Goal: Task Accomplishment & Management: Manage account settings

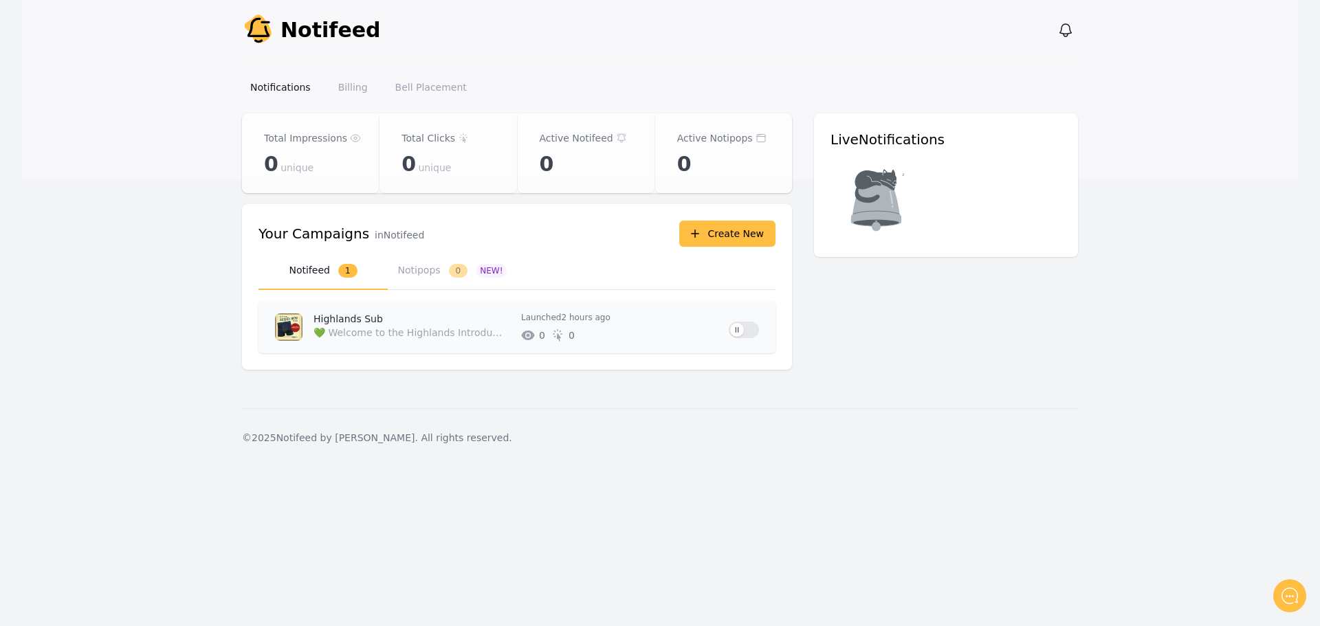
click at [415, 326] on p "💚 Welcome to the Highlands Introducing our NEW design Highlands, Available excl…" at bounding box center [408, 333] width 191 height 14
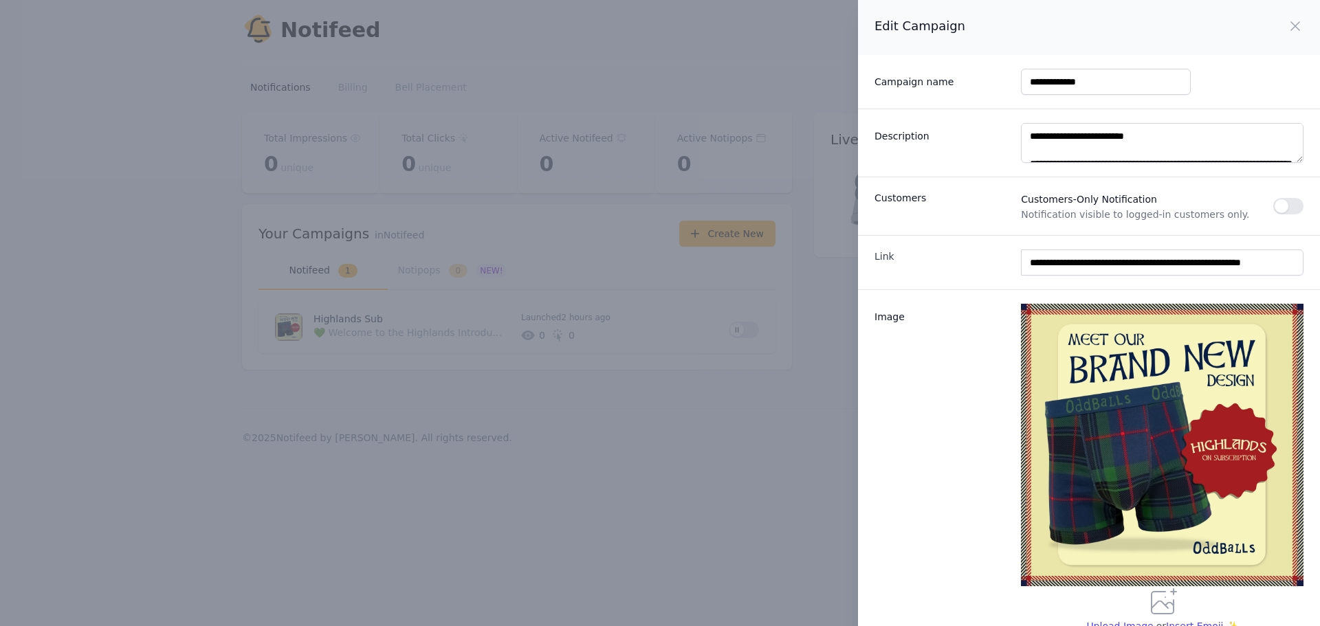
click at [687, 481] on div "**********" at bounding box center [660, 313] width 1320 height 626
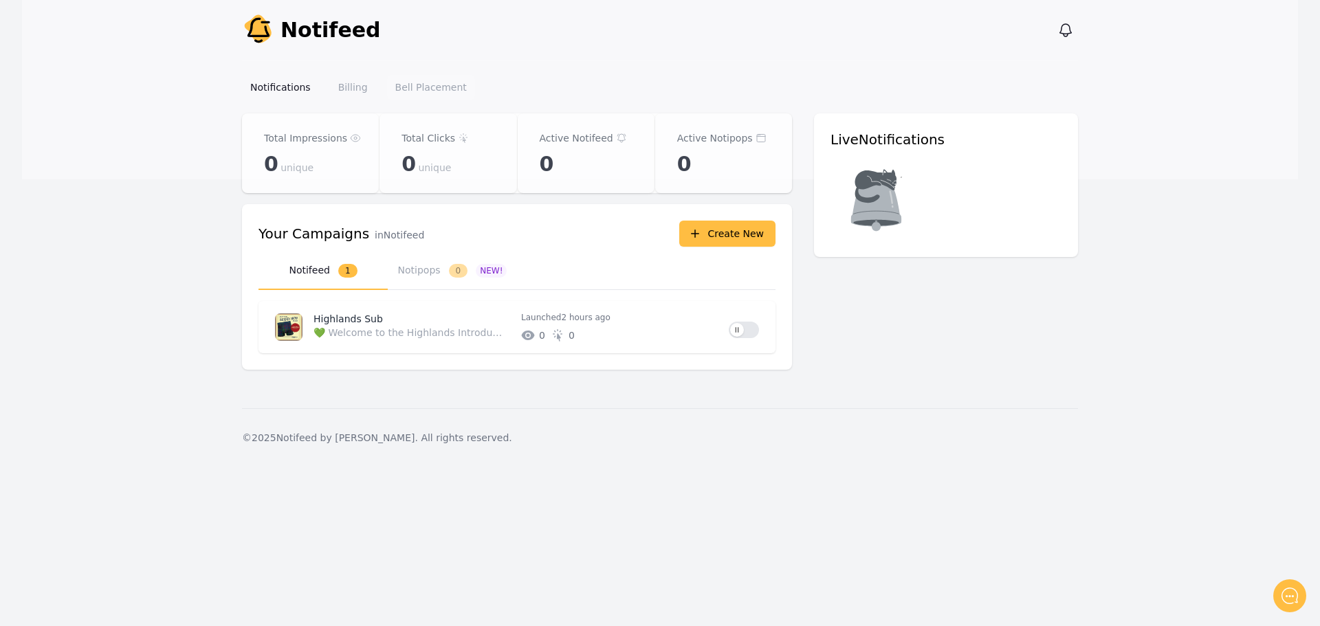
click at [408, 89] on link "Bell Placement" at bounding box center [431, 87] width 88 height 25
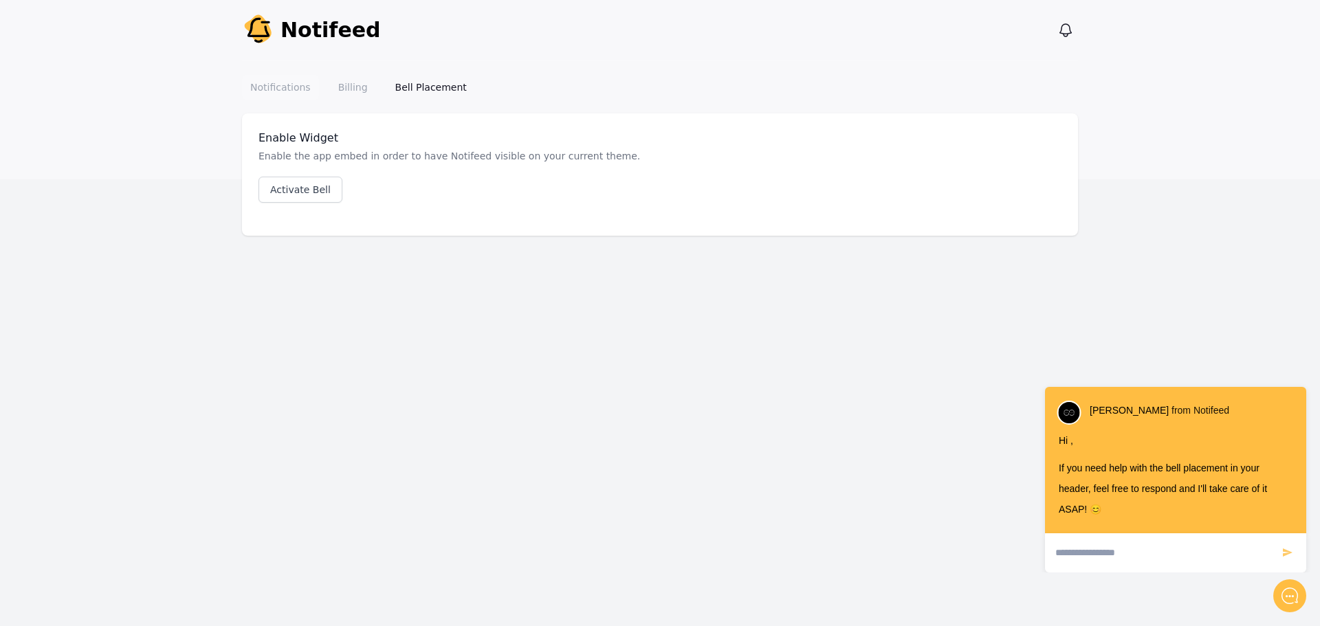
click at [265, 84] on link "Notifications" at bounding box center [280, 87] width 77 height 25
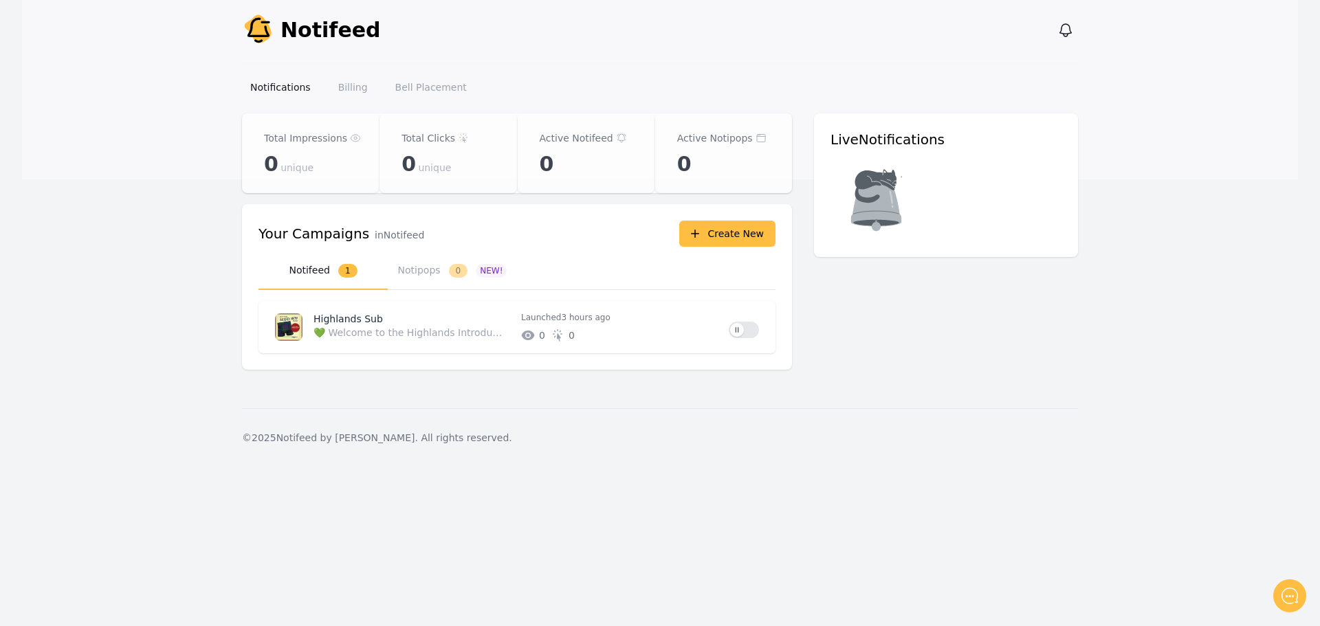
click at [399, 66] on div "Notifications Billing Bell Placement" at bounding box center [660, 86] width 836 height 53
click at [409, 86] on link "Bell Placement" at bounding box center [431, 87] width 88 height 25
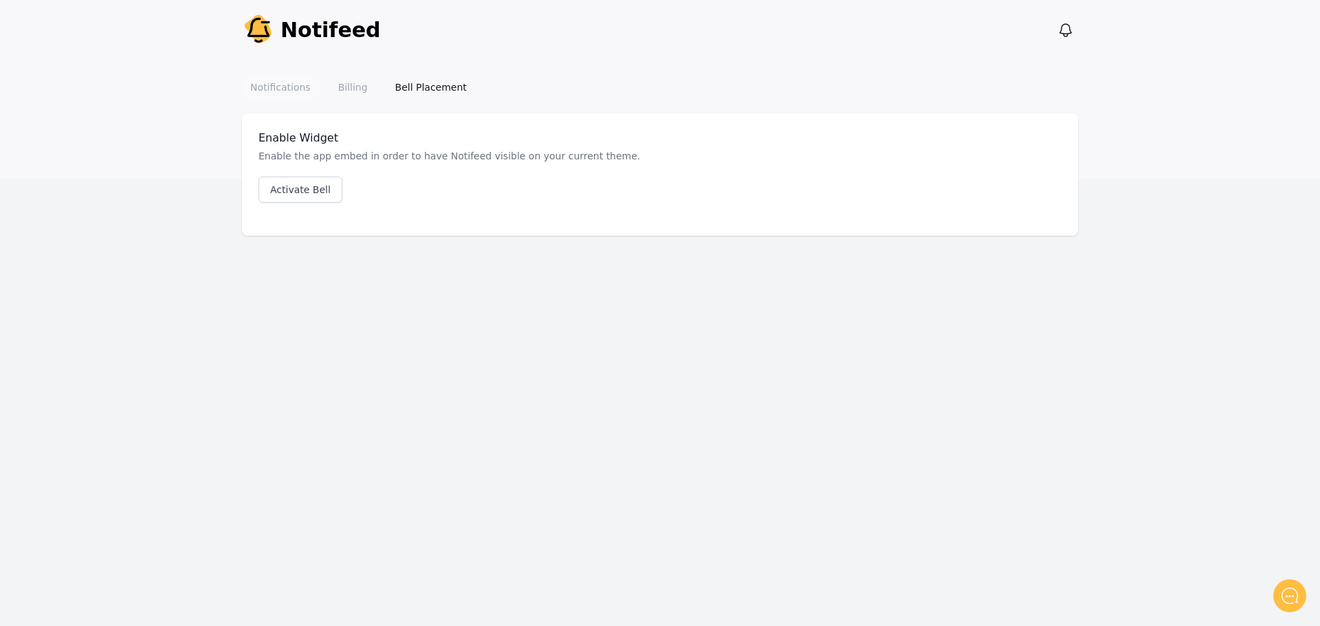
click at [293, 87] on link "Notifications" at bounding box center [280, 87] width 77 height 25
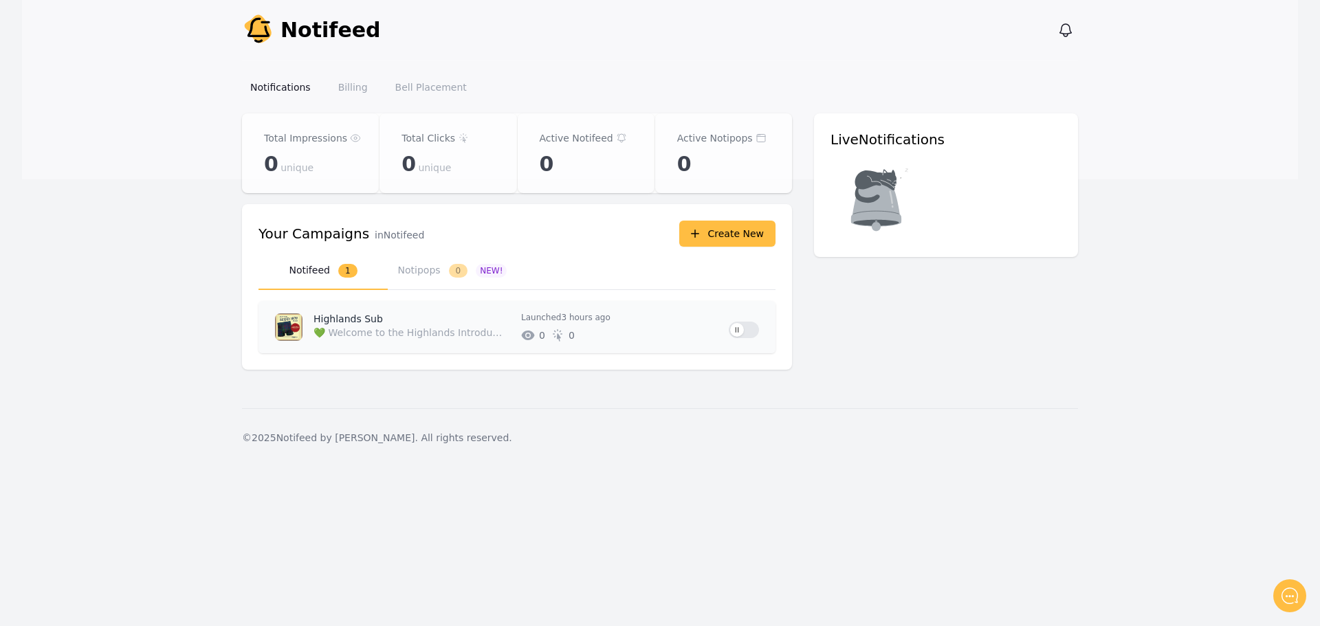
click at [308, 325] on div "Highlands Sub 💚 Welcome to the Highlands Introducing our NEW design Highlands, …" at bounding box center [515, 327] width 426 height 30
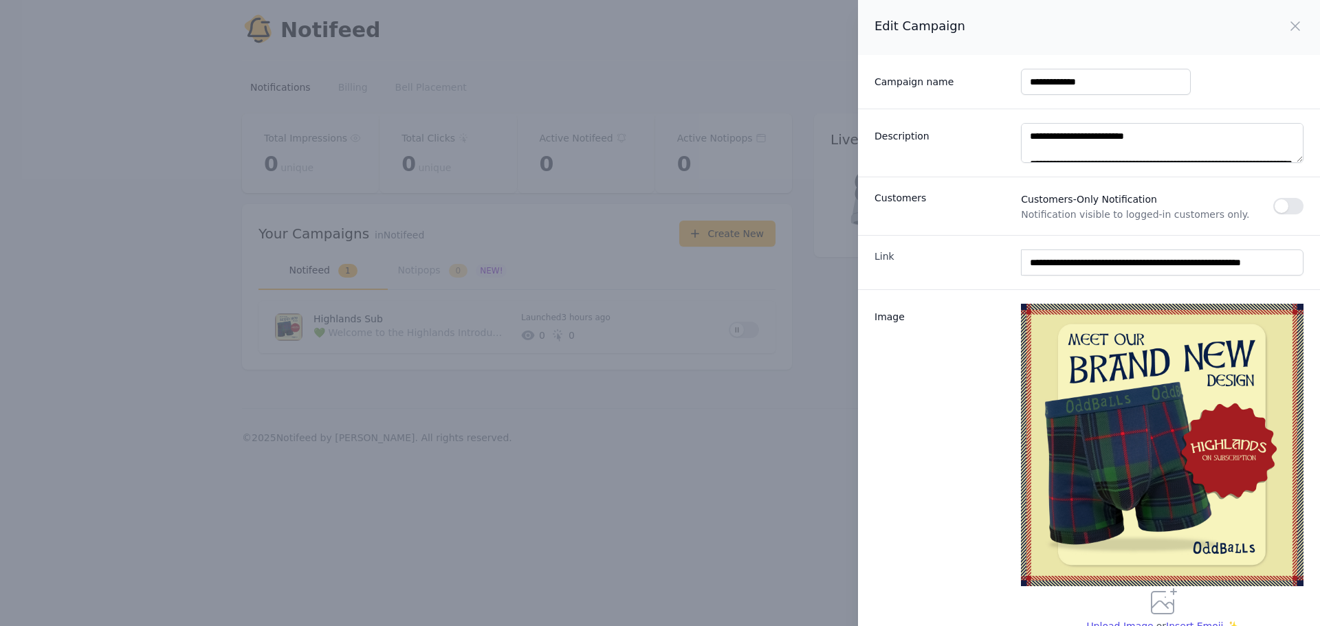
click at [630, 448] on div "**********" at bounding box center [660, 313] width 1320 height 626
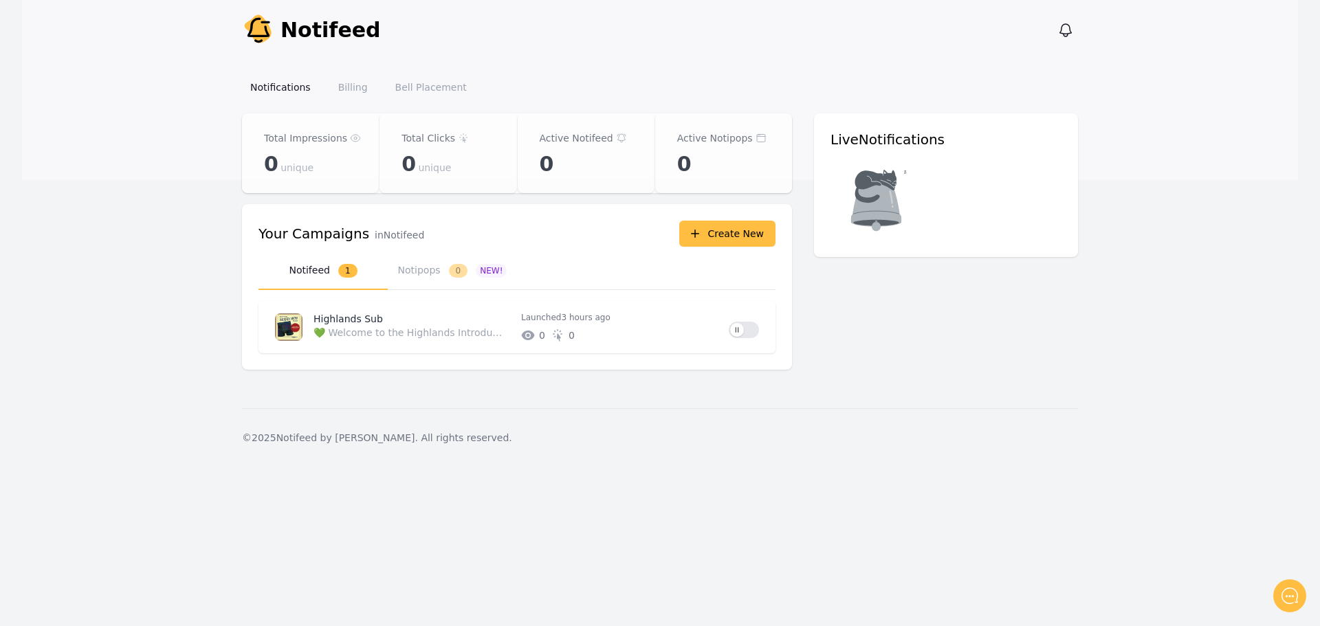
drag, startPoint x: 430, startPoint y: 80, endPoint x: 451, endPoint y: 106, distance: 33.7
click at [429, 80] on link "Bell Placement" at bounding box center [431, 87] width 88 height 25
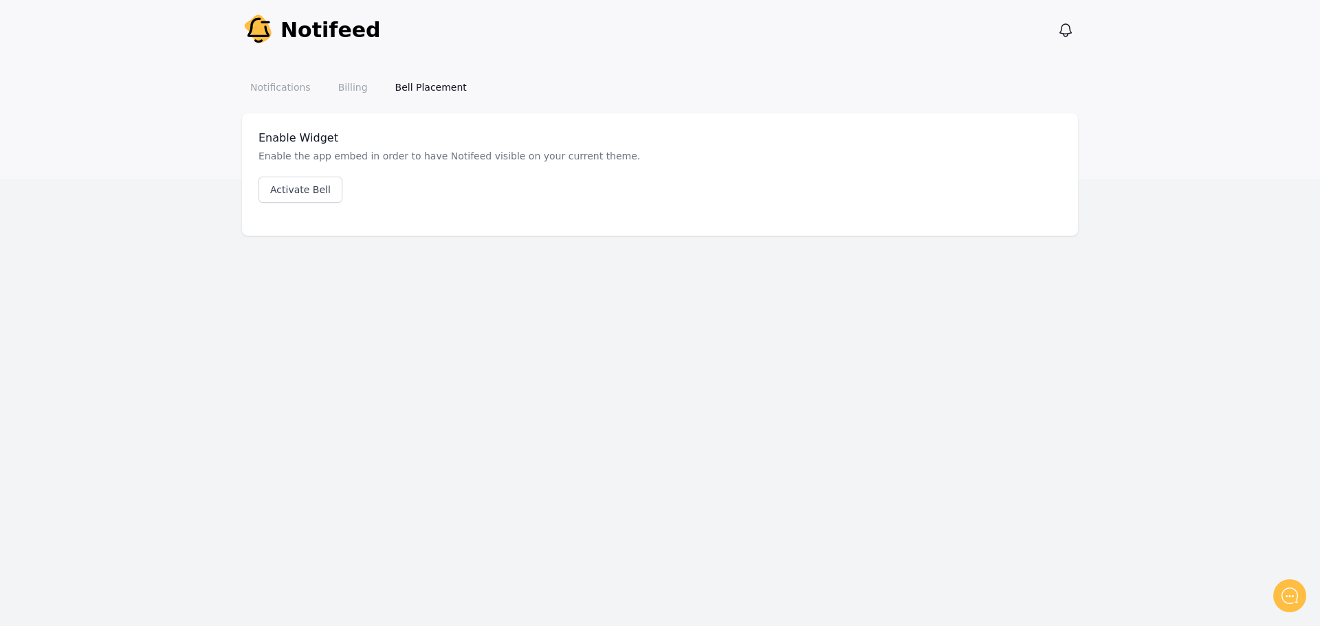
click at [348, 71] on div "Notifications Billing Bell Placement" at bounding box center [660, 86] width 836 height 53
click at [355, 88] on link "Billing" at bounding box center [353, 87] width 46 height 25
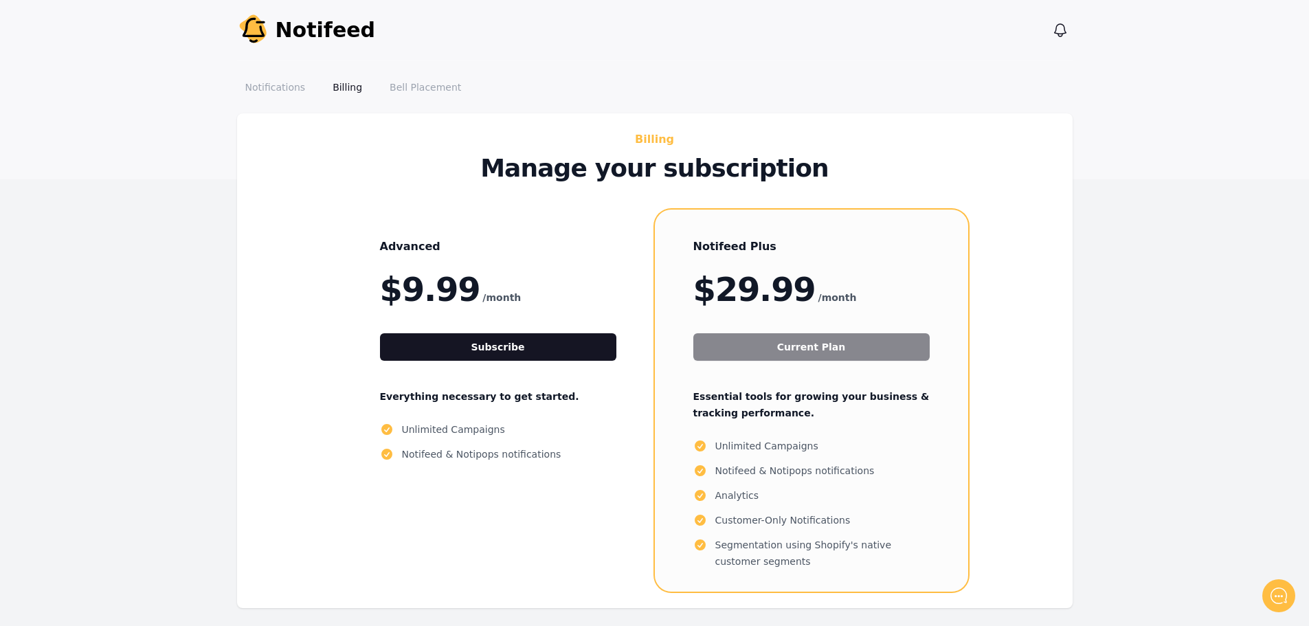
click at [269, 73] on div "Notifications Billing Bell Placement" at bounding box center [655, 86] width 836 height 53
click at [276, 85] on link "Notifications" at bounding box center [275, 87] width 77 height 25
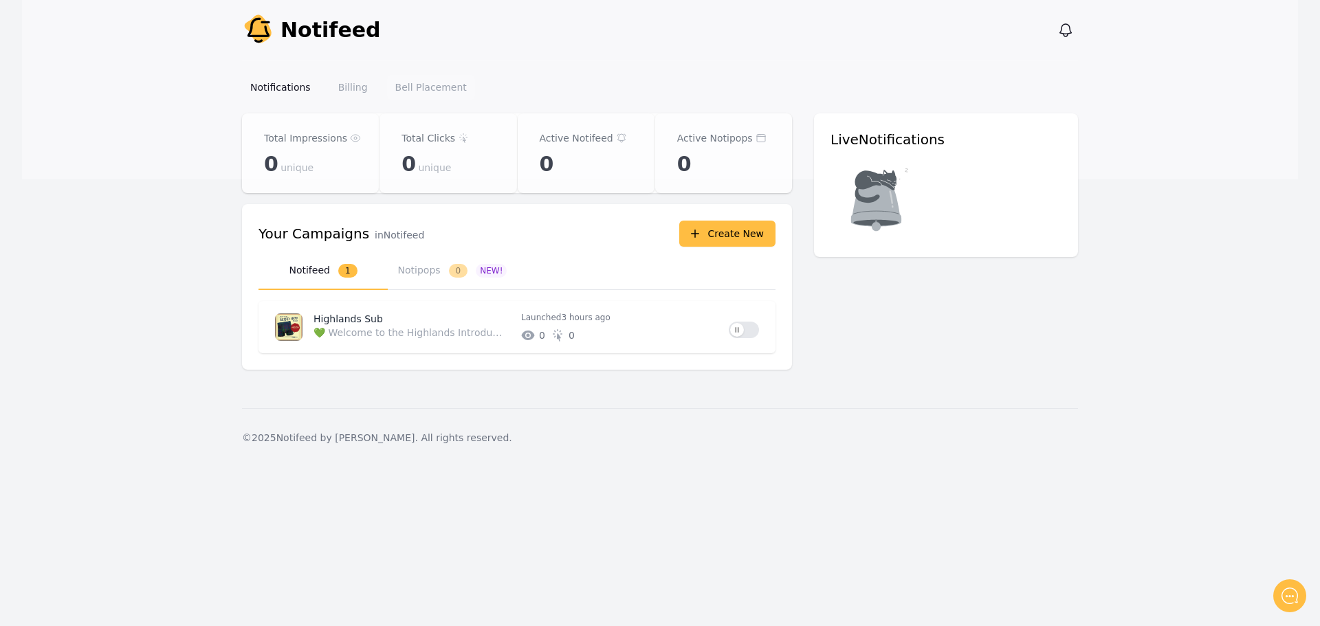
click at [425, 92] on link "Bell Placement" at bounding box center [431, 87] width 88 height 25
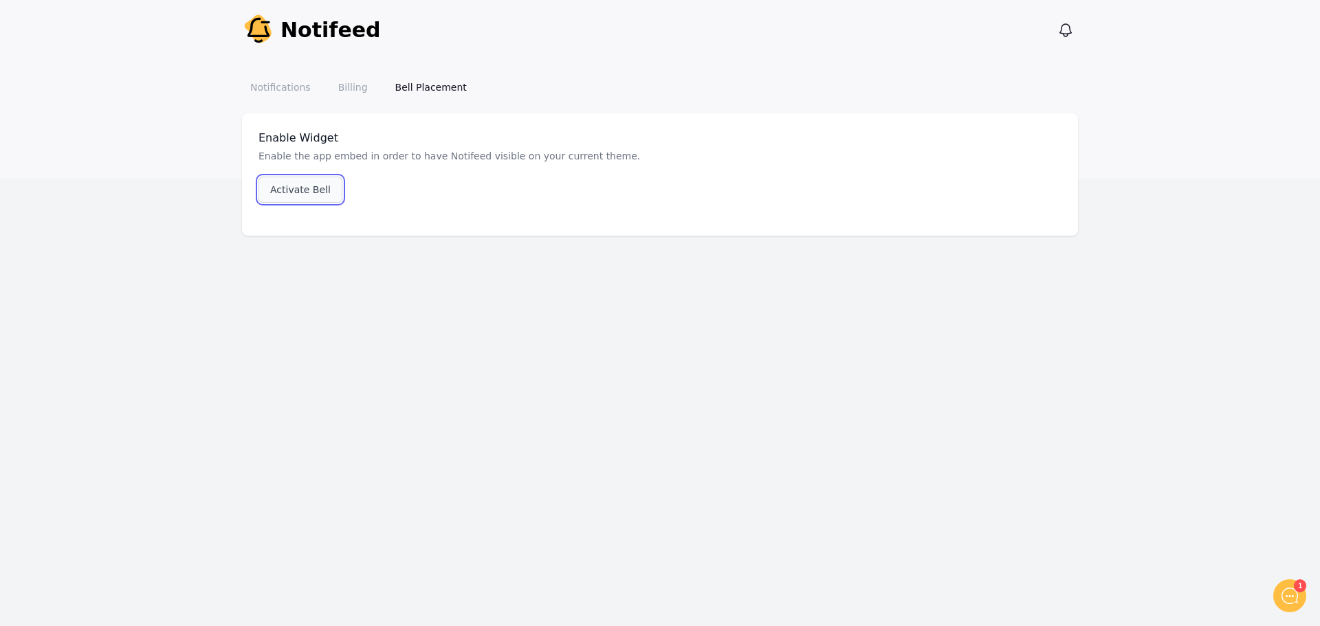
click at [302, 187] on link "Activate Bell" at bounding box center [300, 190] width 84 height 26
drag, startPoint x: 285, startPoint y: 82, endPoint x: 308, endPoint y: 91, distance: 24.4
click at [285, 82] on link "Notifications" at bounding box center [280, 87] width 77 height 25
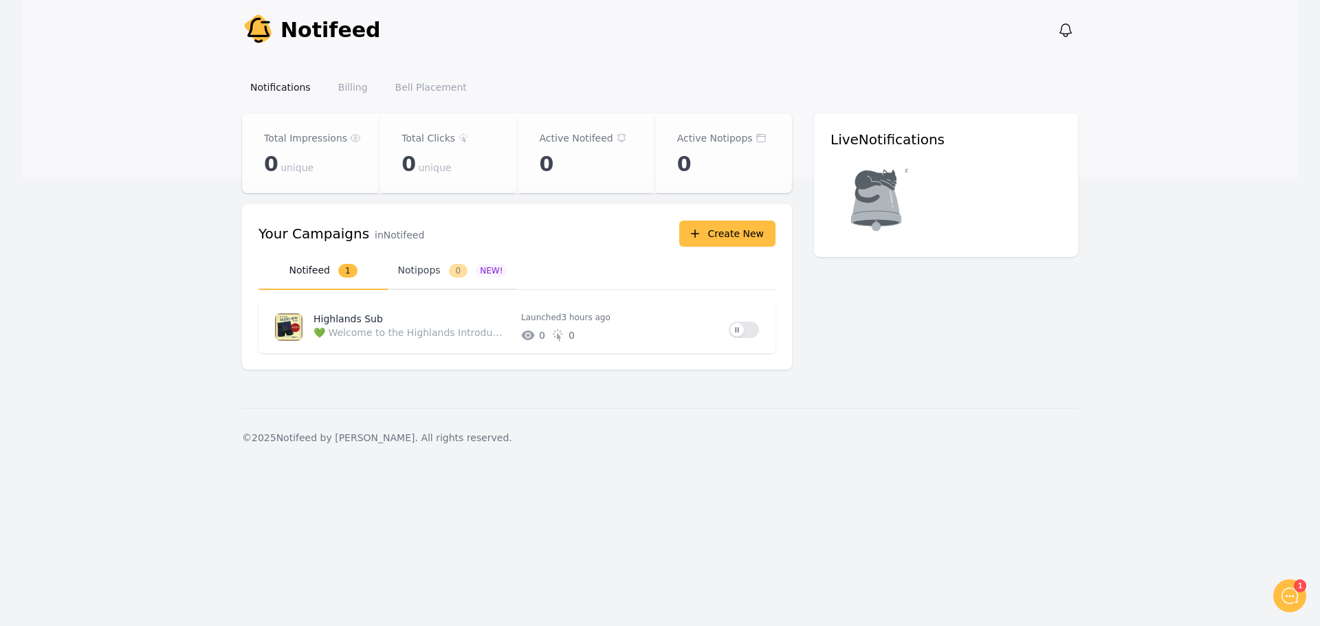
click at [476, 275] on button "Notipops 0 NEW!" at bounding box center [452, 271] width 129 height 38
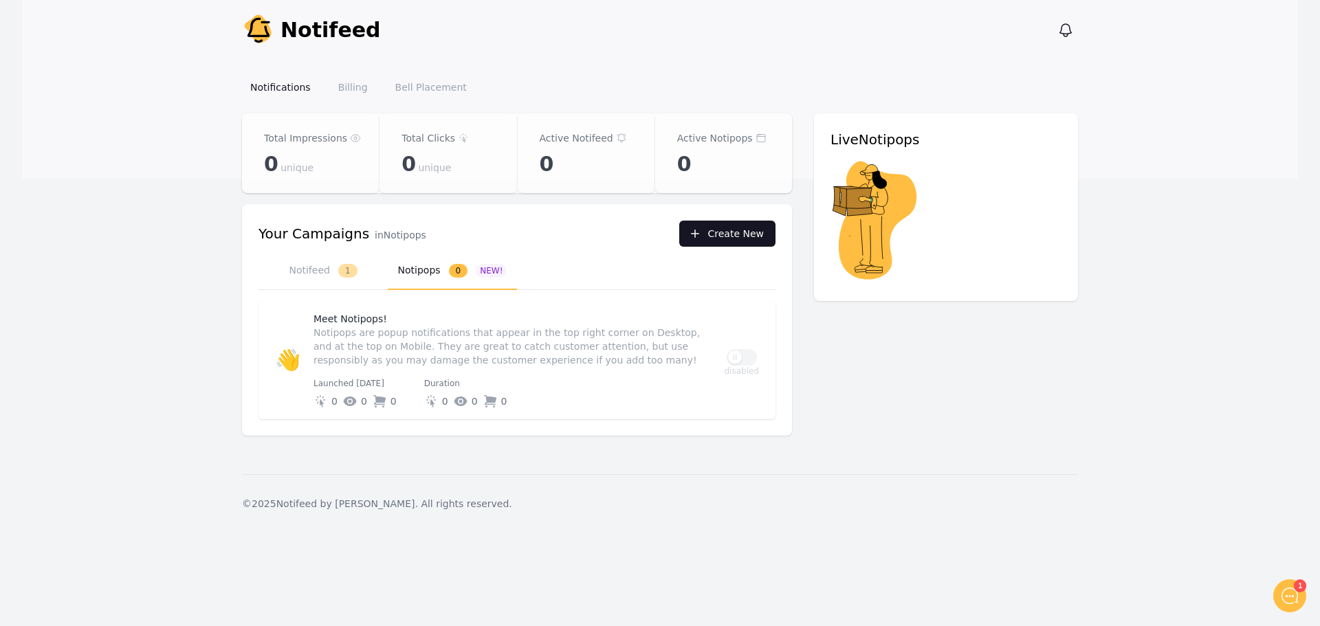
click at [713, 231] on button "Create New" at bounding box center [727, 234] width 96 height 26
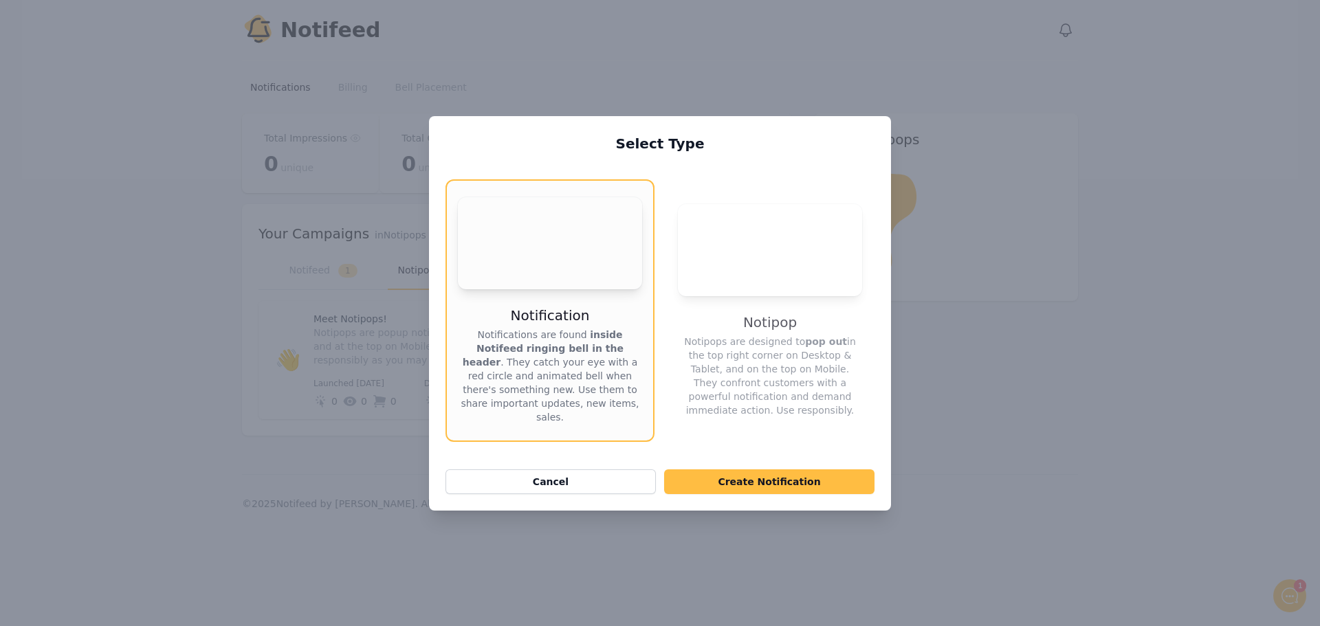
click at [1041, 400] on div "Select Type Your browser does not support the video tag. Notification Notificat…" at bounding box center [660, 313] width 1320 height 626
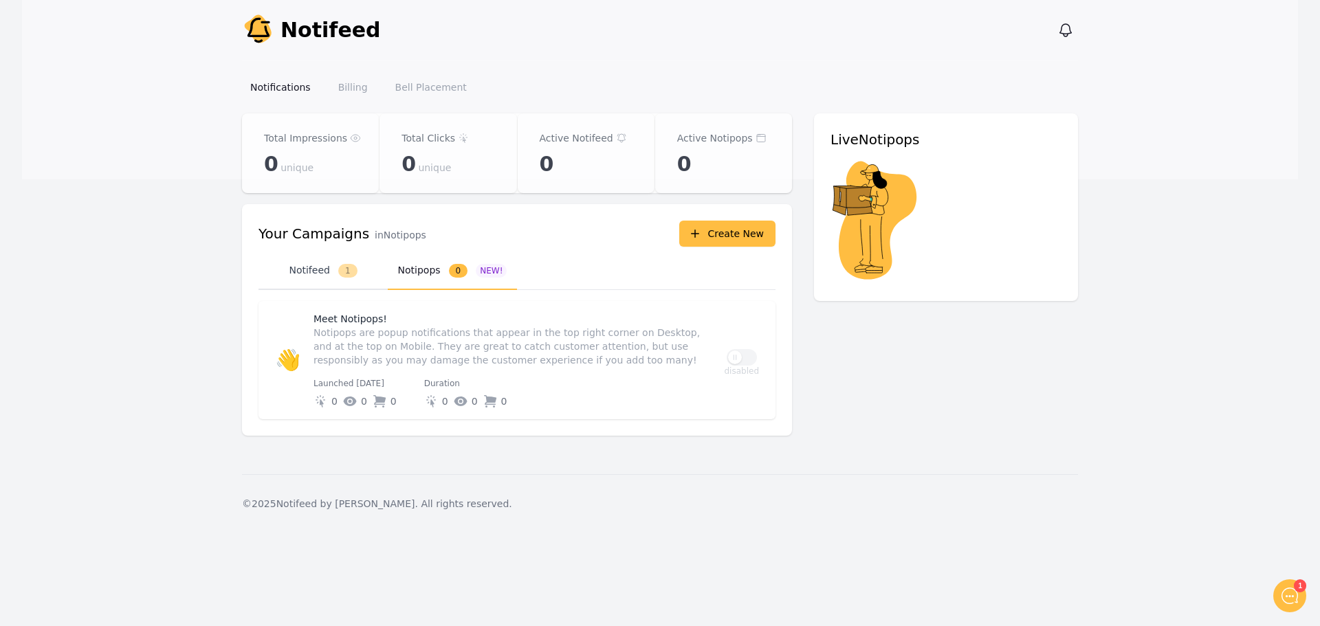
click at [317, 269] on button "Notifeed 1" at bounding box center [322, 271] width 129 height 38
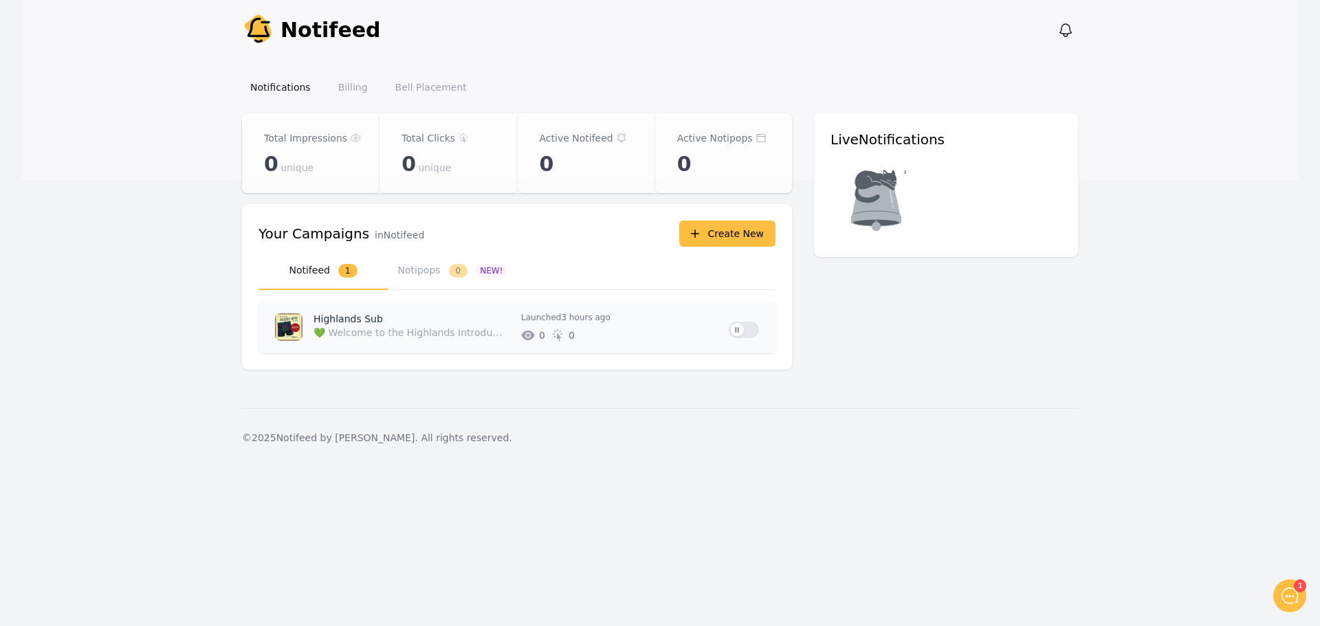
click at [391, 331] on p "💚 Welcome to the Highlands Introducing our NEW design Highlands, Available excl…" at bounding box center [408, 333] width 191 height 14
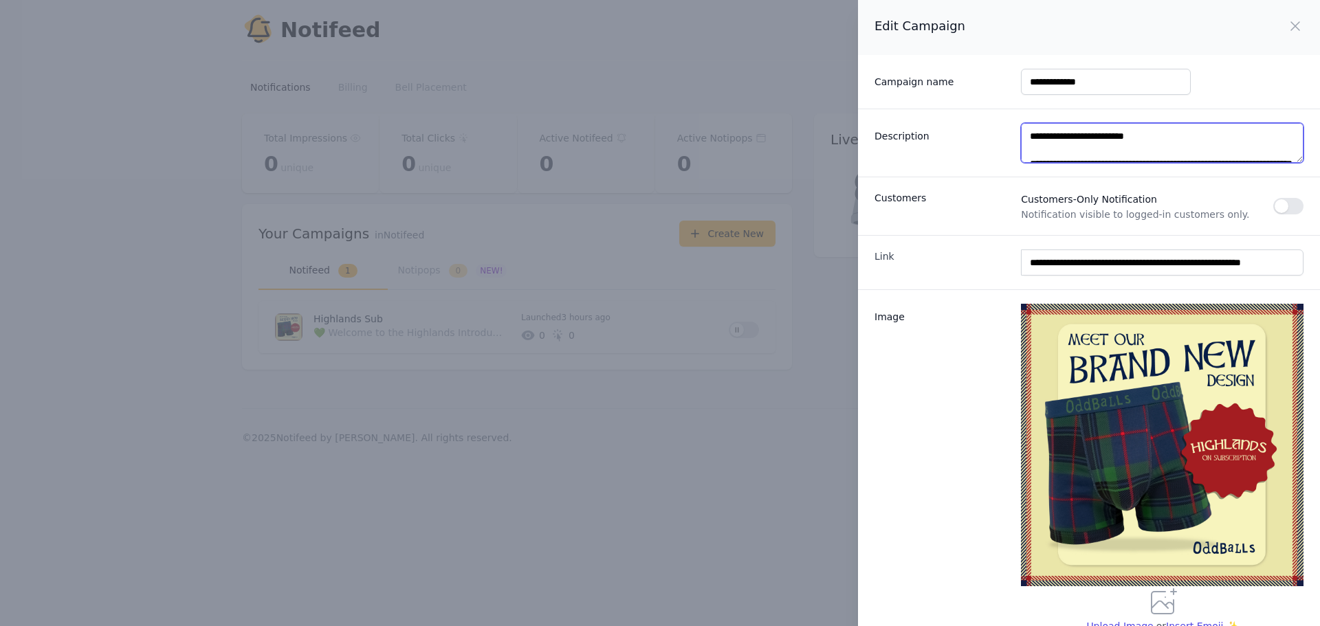
click at [1068, 146] on textarea "**********" at bounding box center [1162, 143] width 282 height 40
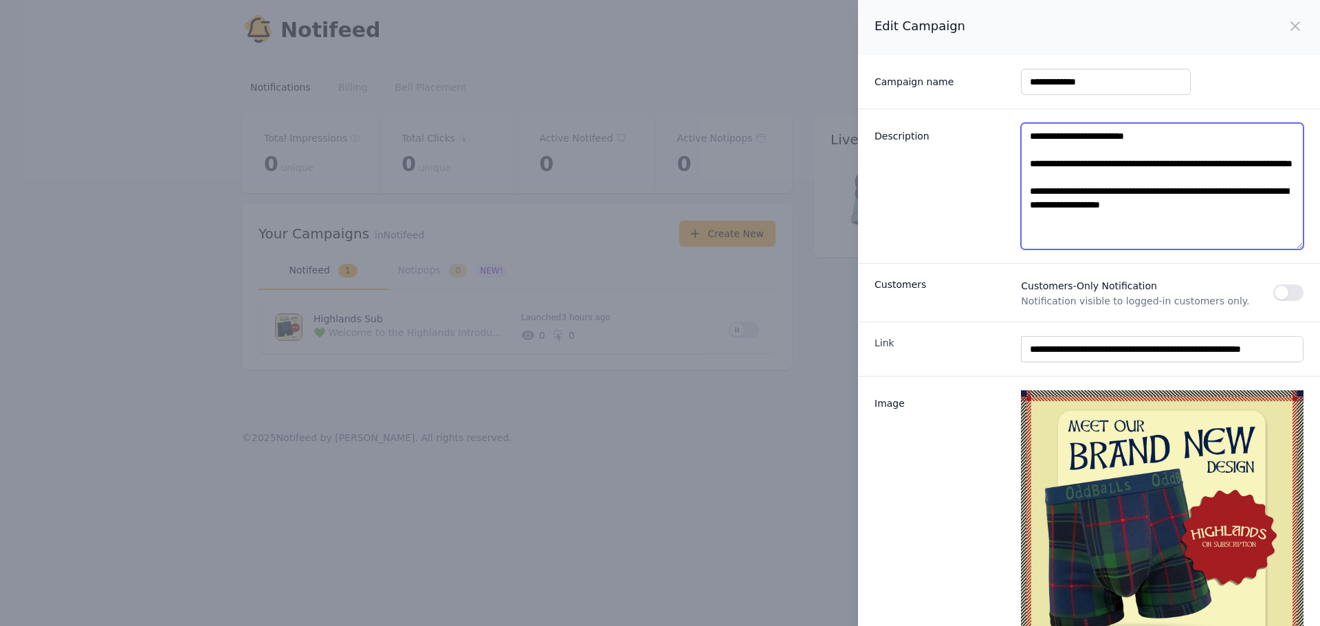
drag, startPoint x: 1288, startPoint y: 166, endPoint x: 1289, endPoint y: 260, distance: 94.2
click at [1289, 249] on textarea "**********" at bounding box center [1162, 186] width 282 height 126
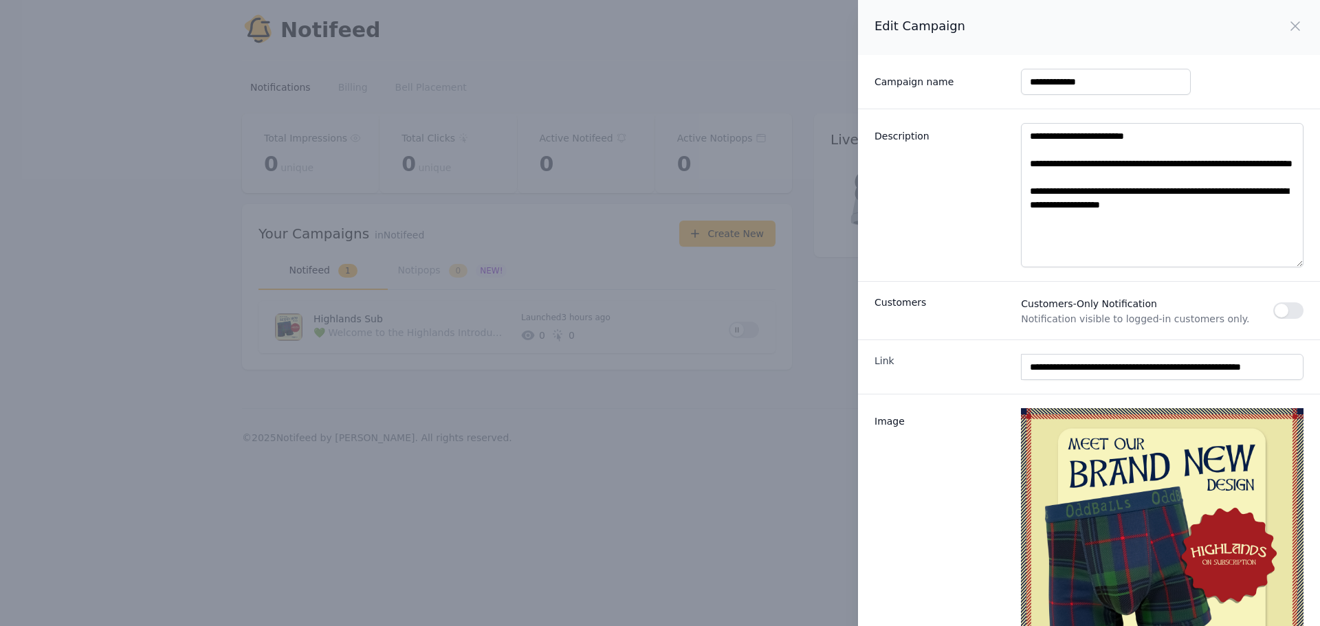
click at [779, 503] on div "**********" at bounding box center [660, 313] width 1320 height 626
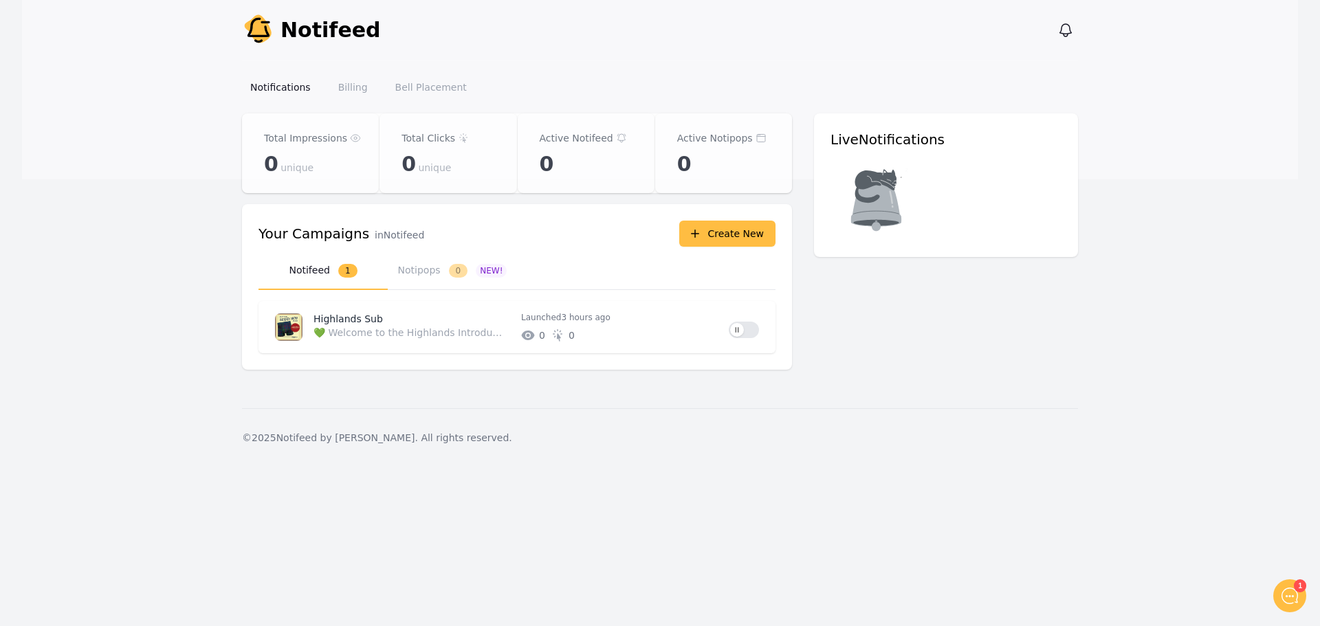
click at [1293, 605] on div at bounding box center [1289, 595] width 33 height 33
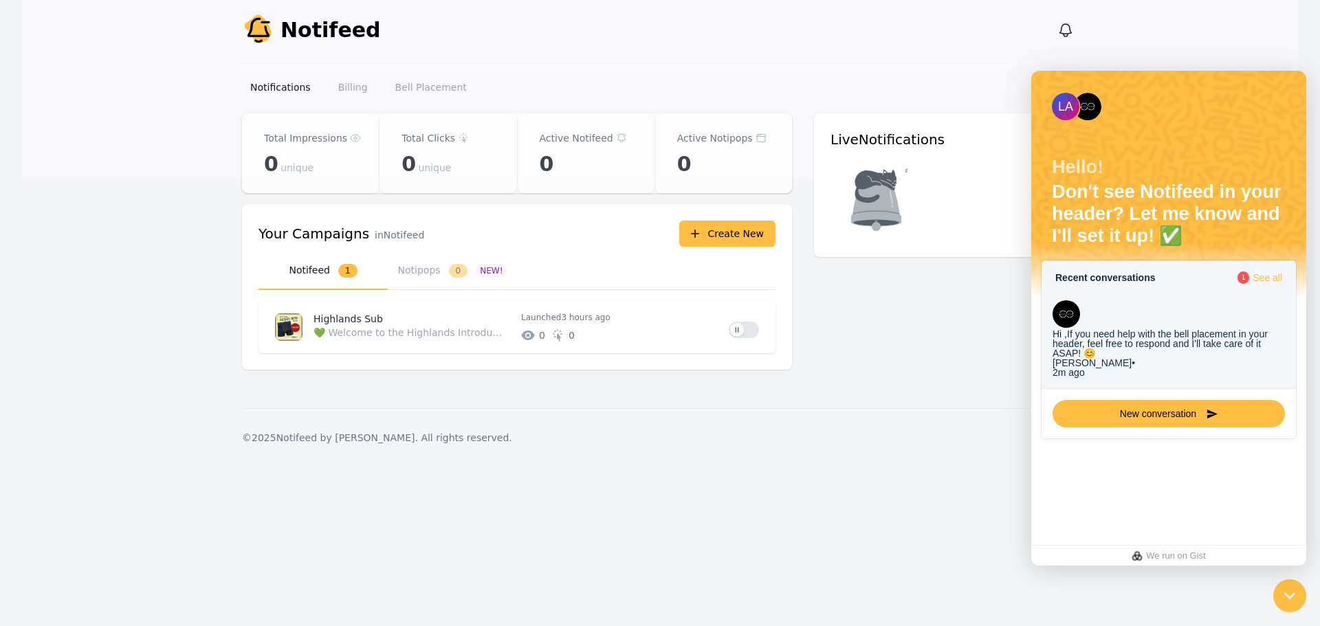
click at [1207, 329] on div "Hi ,If you need help with the bell placement in your header, feel free to respo…" at bounding box center [1168, 343] width 232 height 29
